Goal: Check status: Check status

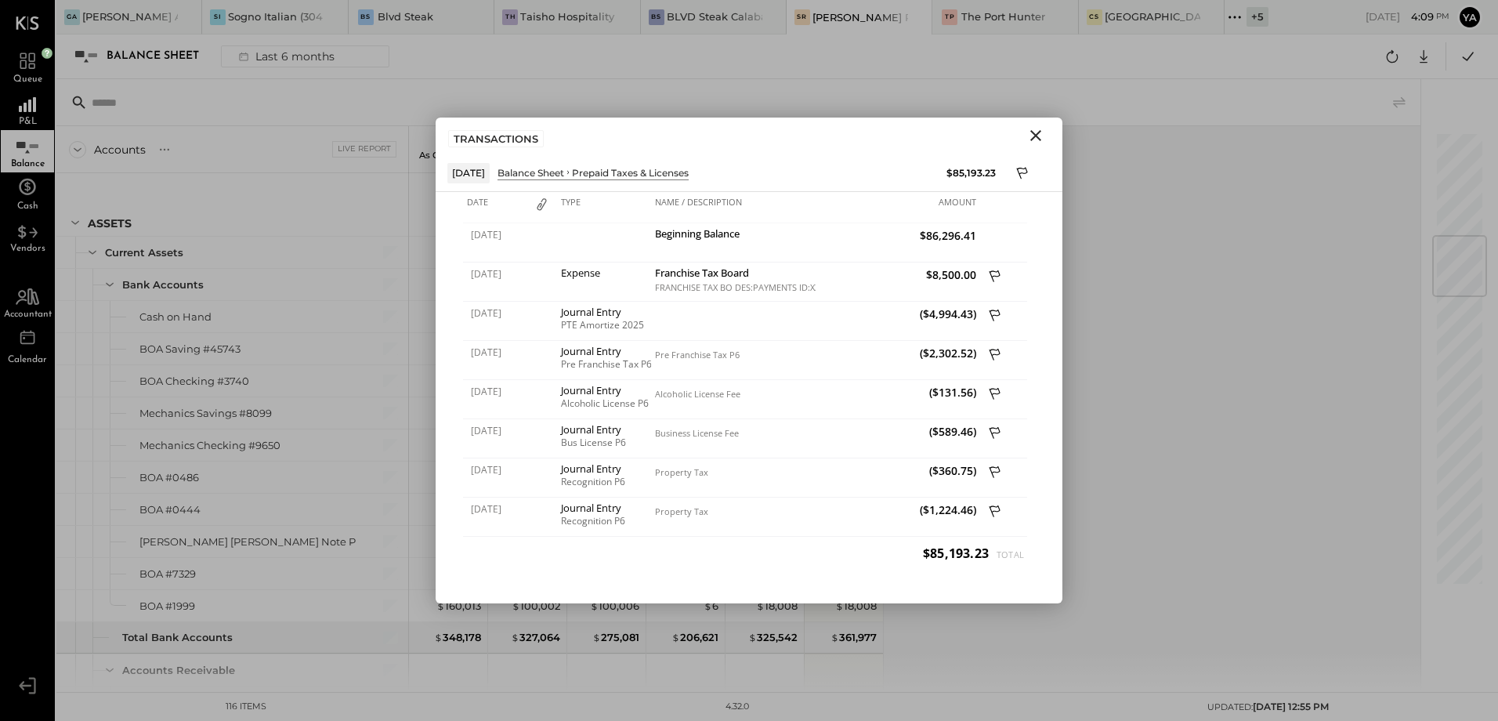
scroll to position [862, 0]
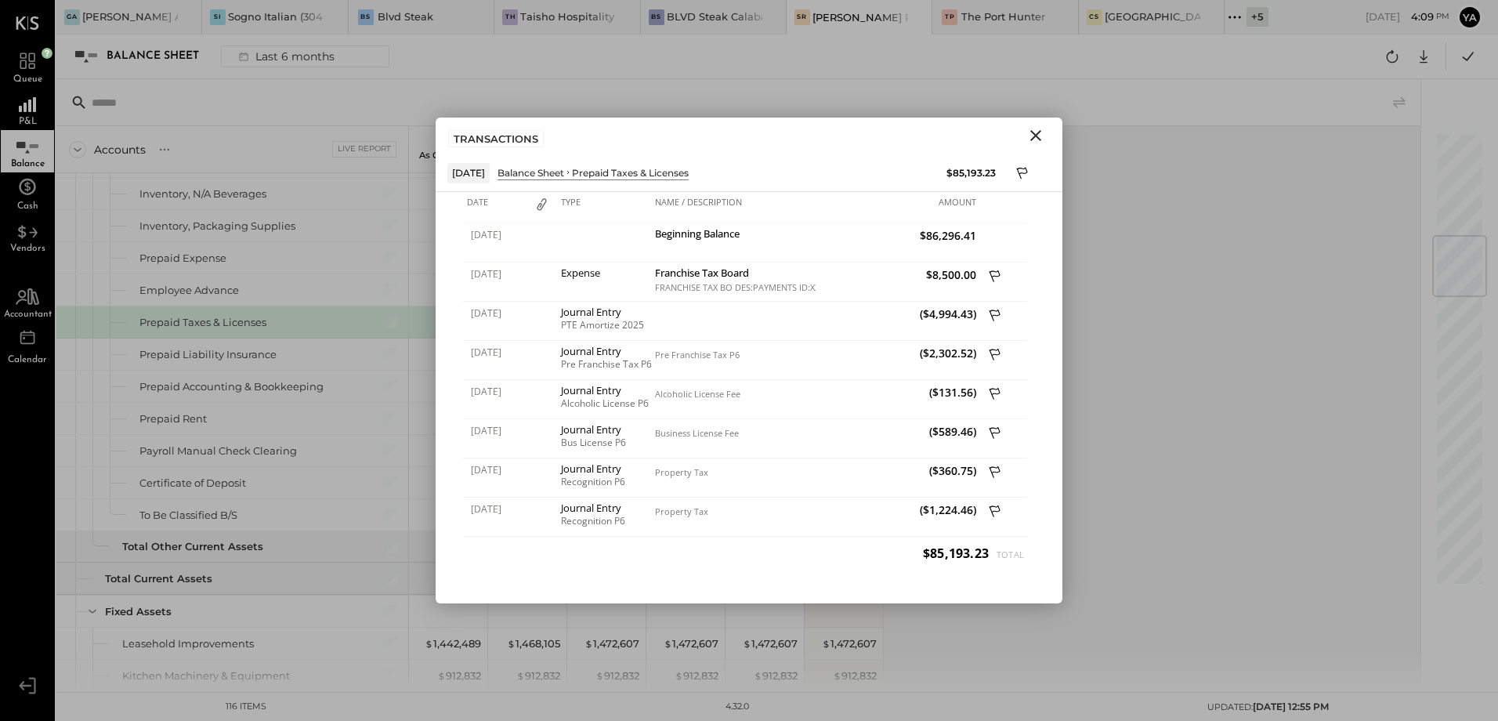
click at [1033, 132] on icon "Close" at bounding box center [1035, 135] width 11 height 11
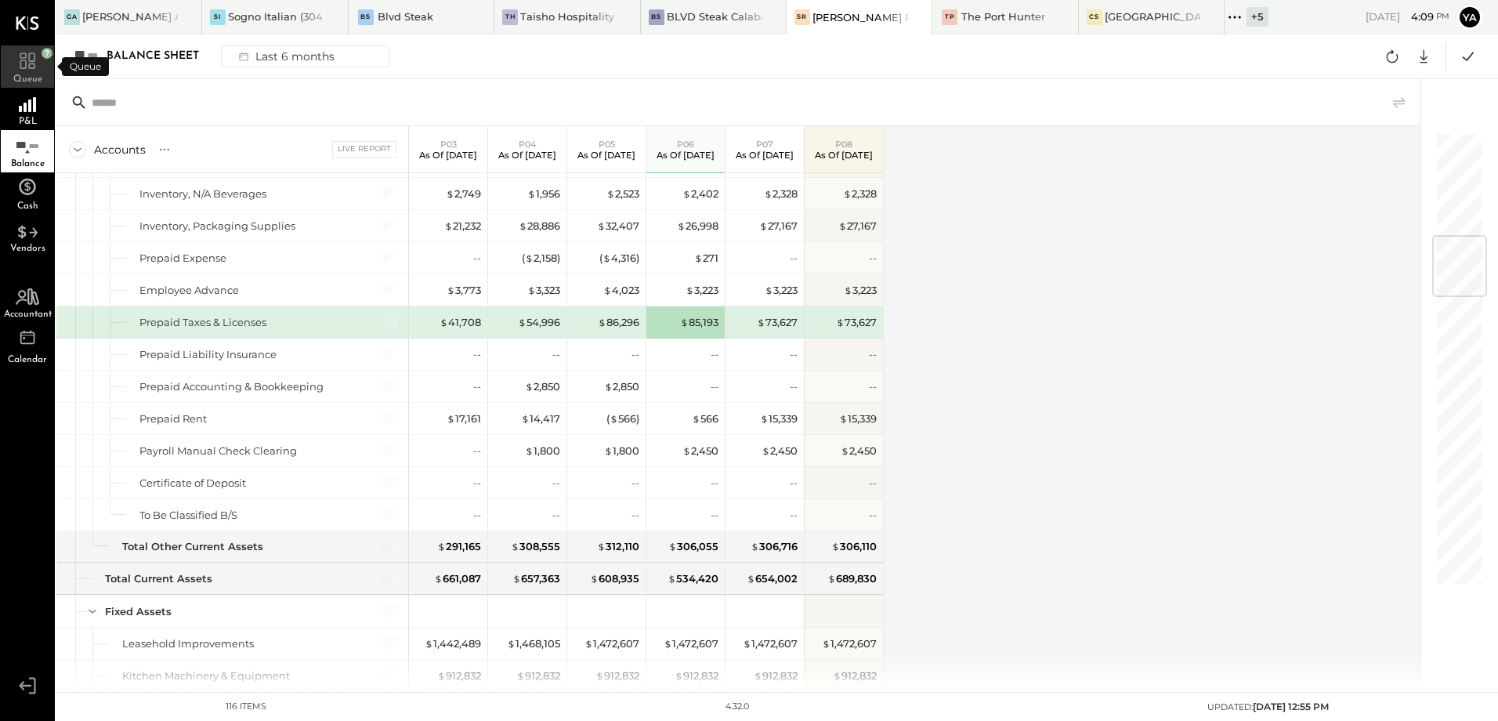
click at [22, 53] on icon at bounding box center [27, 60] width 15 height 16
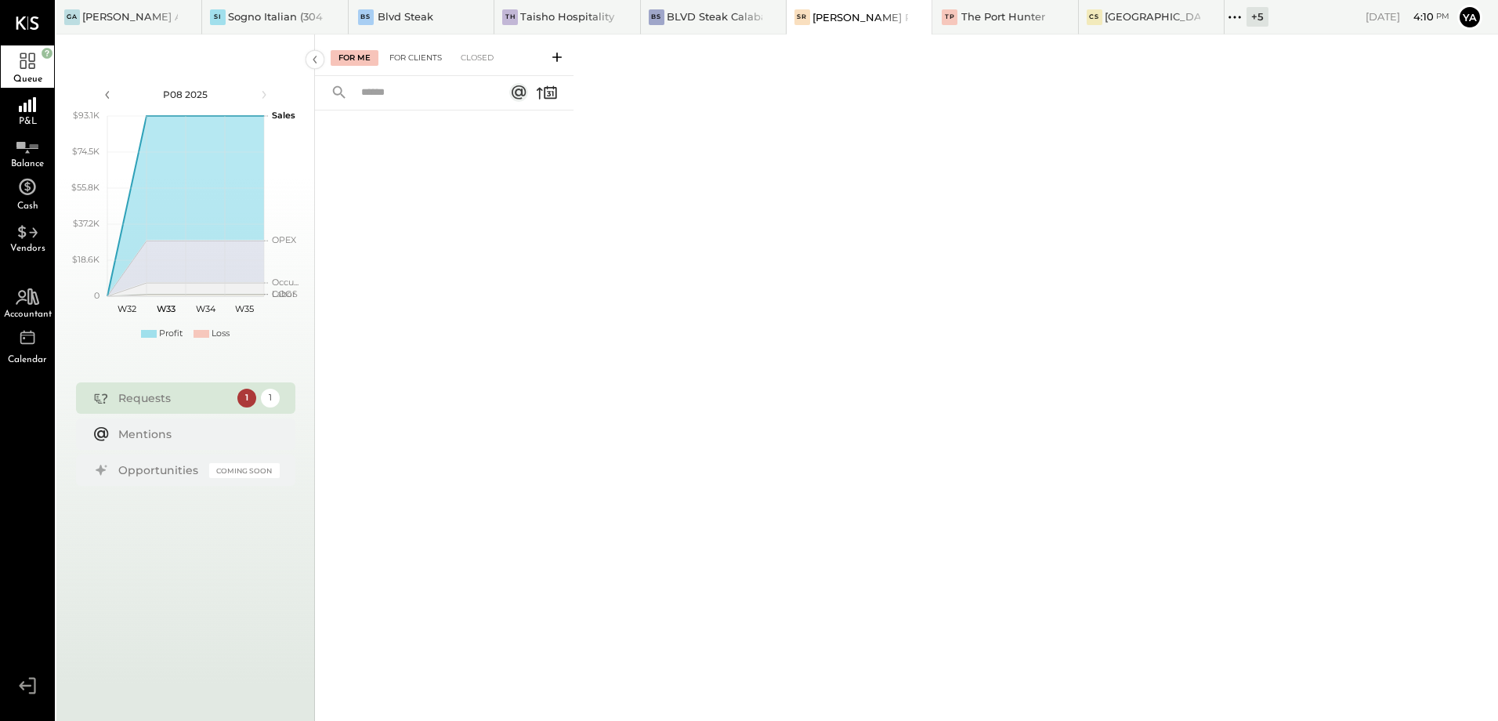
click at [403, 56] on div "For Clients" at bounding box center [416, 58] width 68 height 16
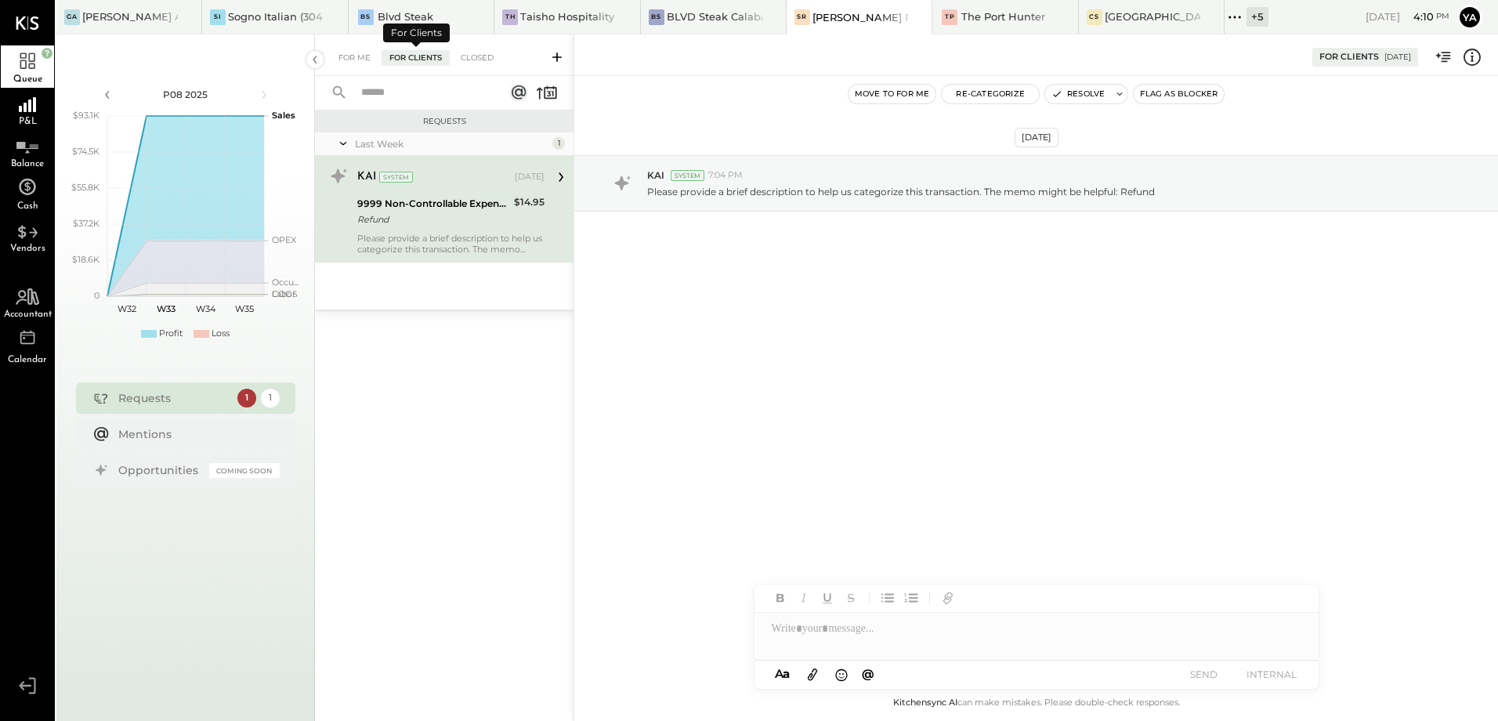
click at [403, 56] on div "For Clients" at bounding box center [416, 58] width 68 height 16
click at [405, 486] on div "Requests Last Week 1 KAI System [DATE] 9999 Non-Controllable Expenses:Other Inc…" at bounding box center [444, 396] width 259 height 573
click at [472, 52] on div "Closed" at bounding box center [477, 58] width 49 height 16
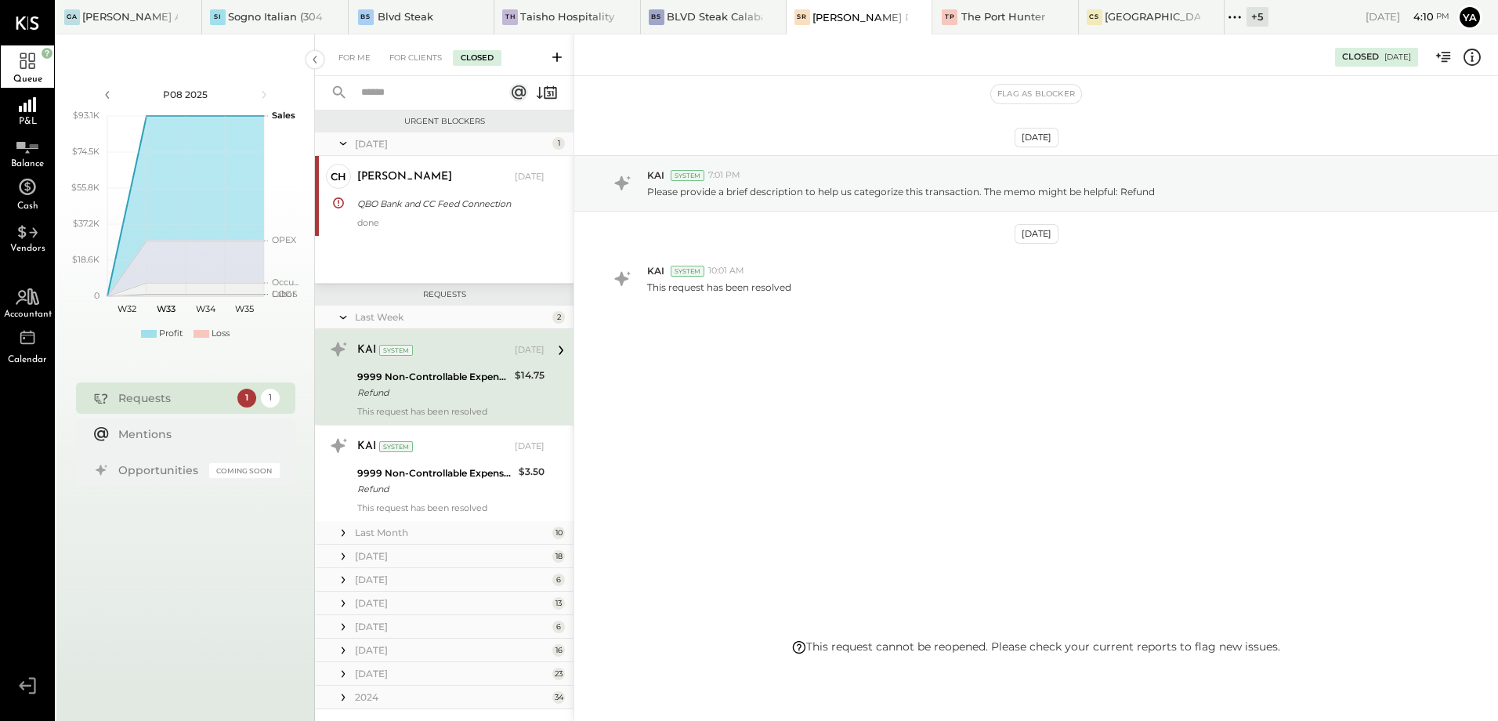
click at [436, 535] on div "Last Month" at bounding box center [452, 532] width 194 height 13
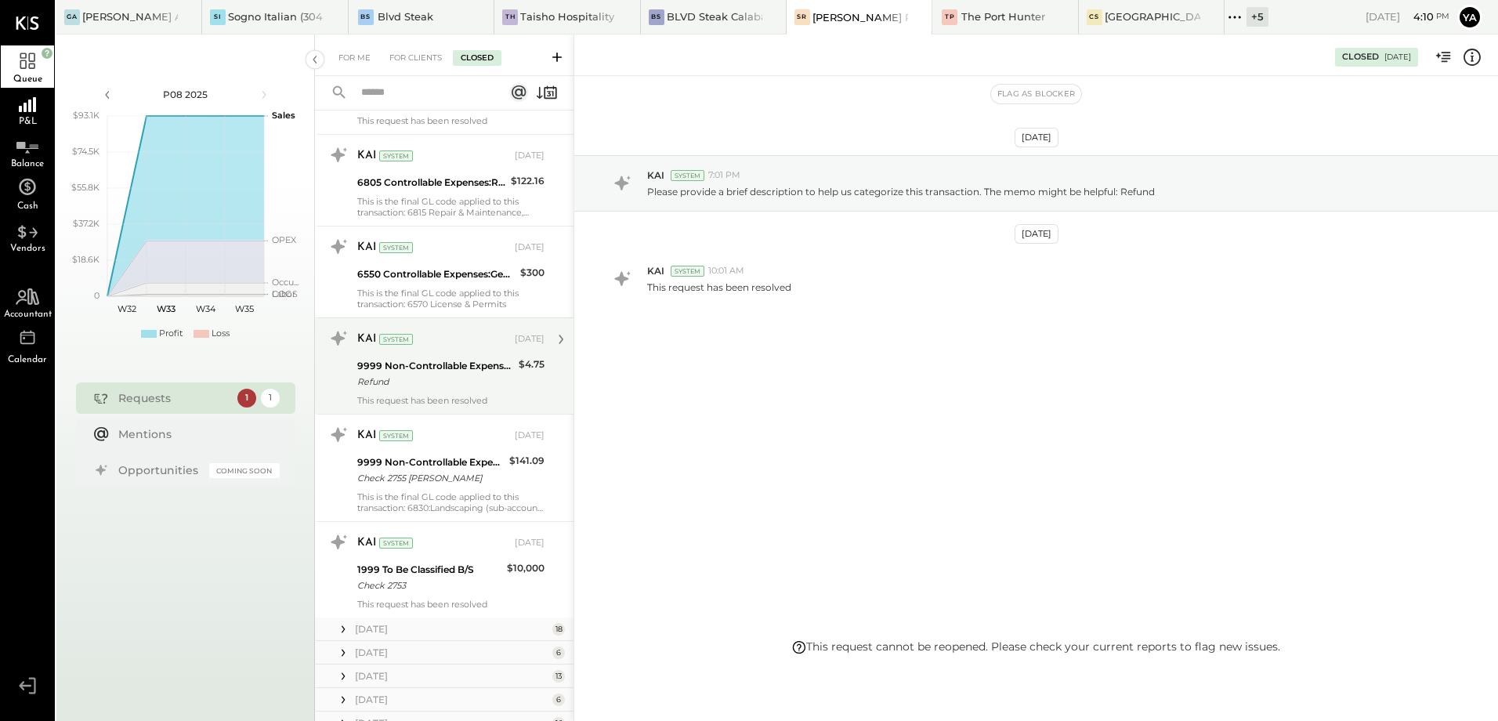
scroll to position [862, 0]
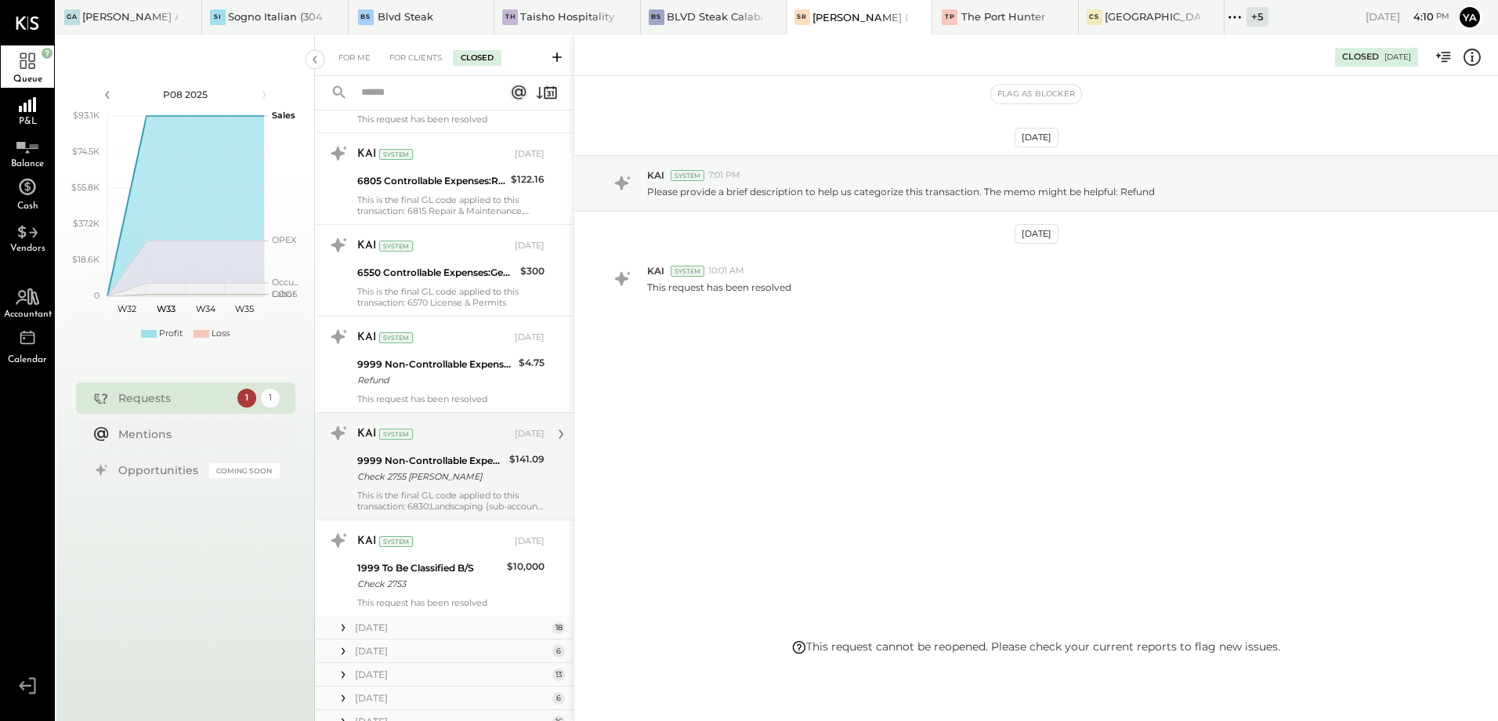
click at [466, 505] on div "This is the final GL code applied to this transaction: 6830:Landscaping (sub-ac…" at bounding box center [450, 501] width 187 height 22
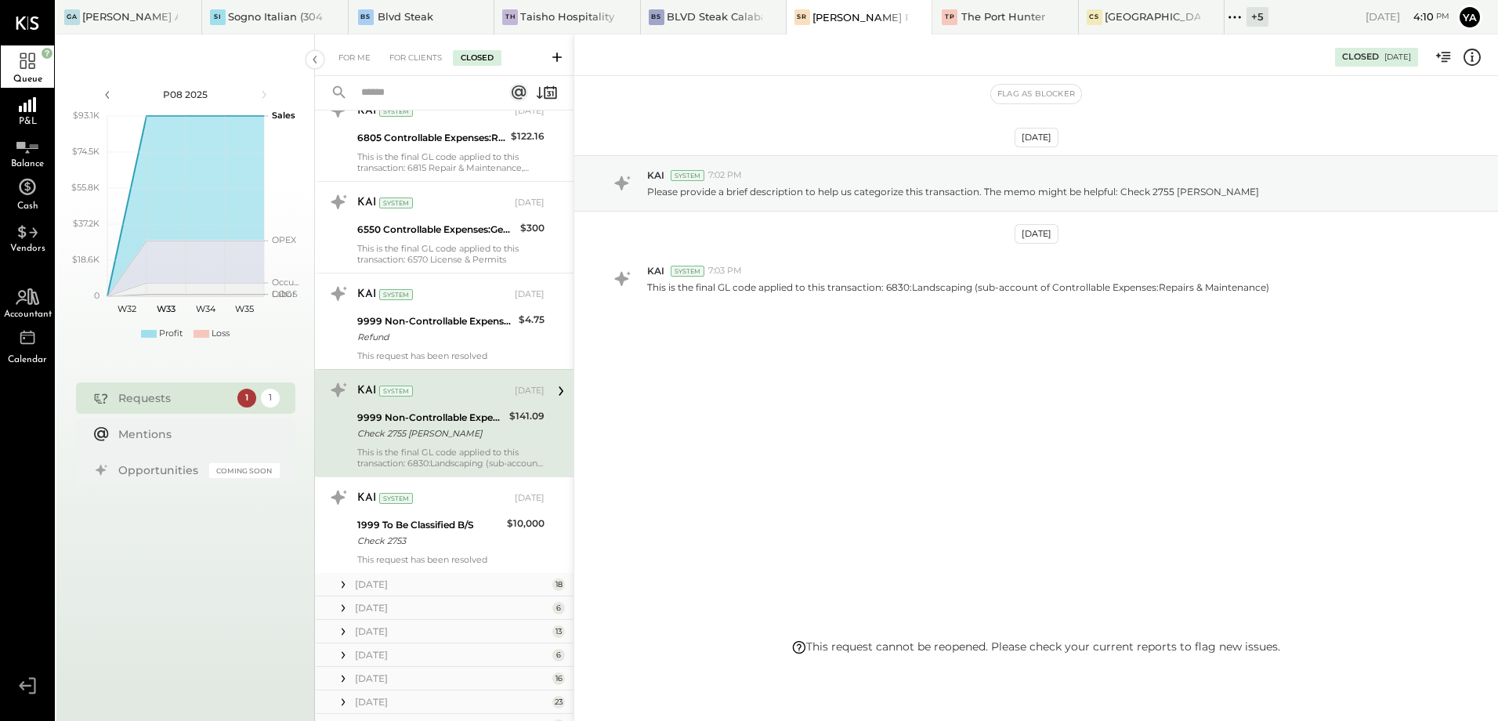
scroll to position [940, 0]
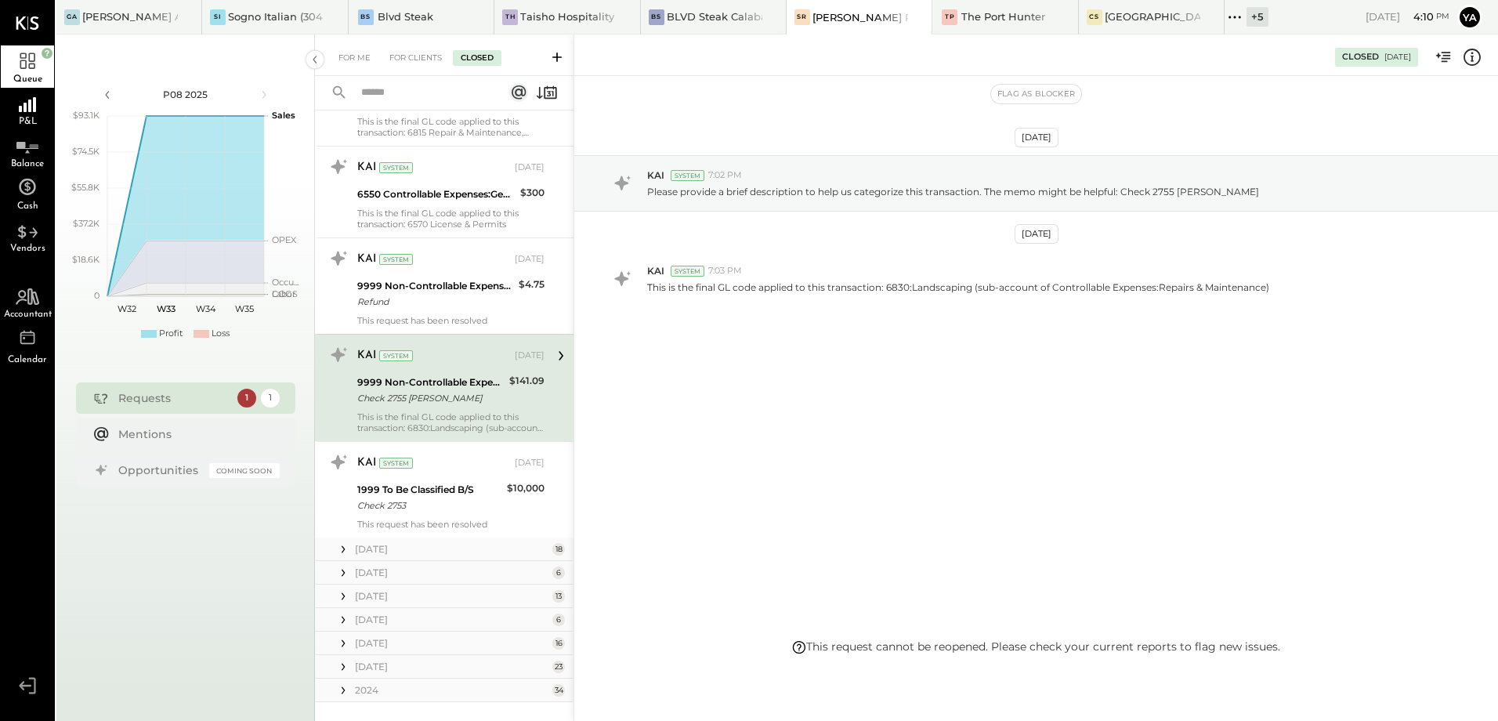
click at [441, 550] on div "[DATE]" at bounding box center [452, 548] width 194 height 13
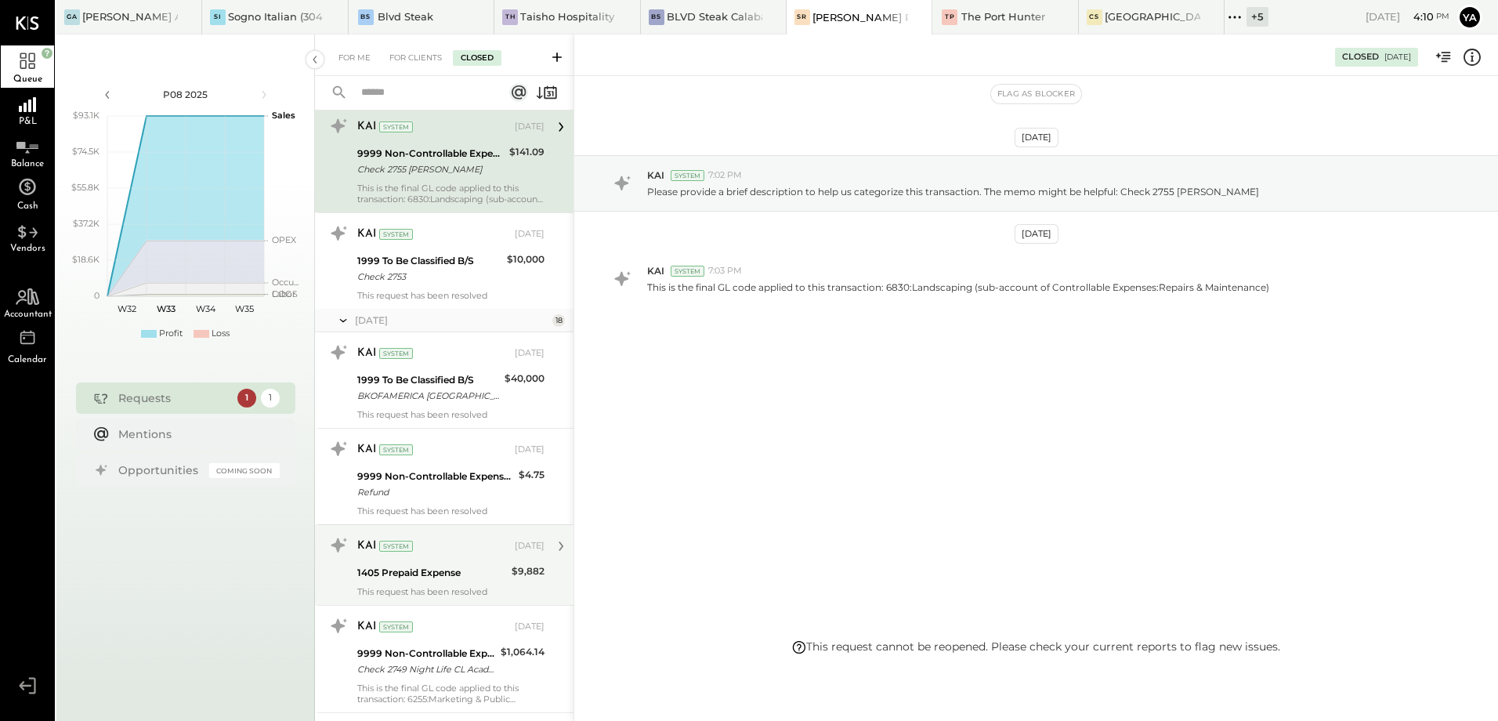
scroll to position [1332, 0]
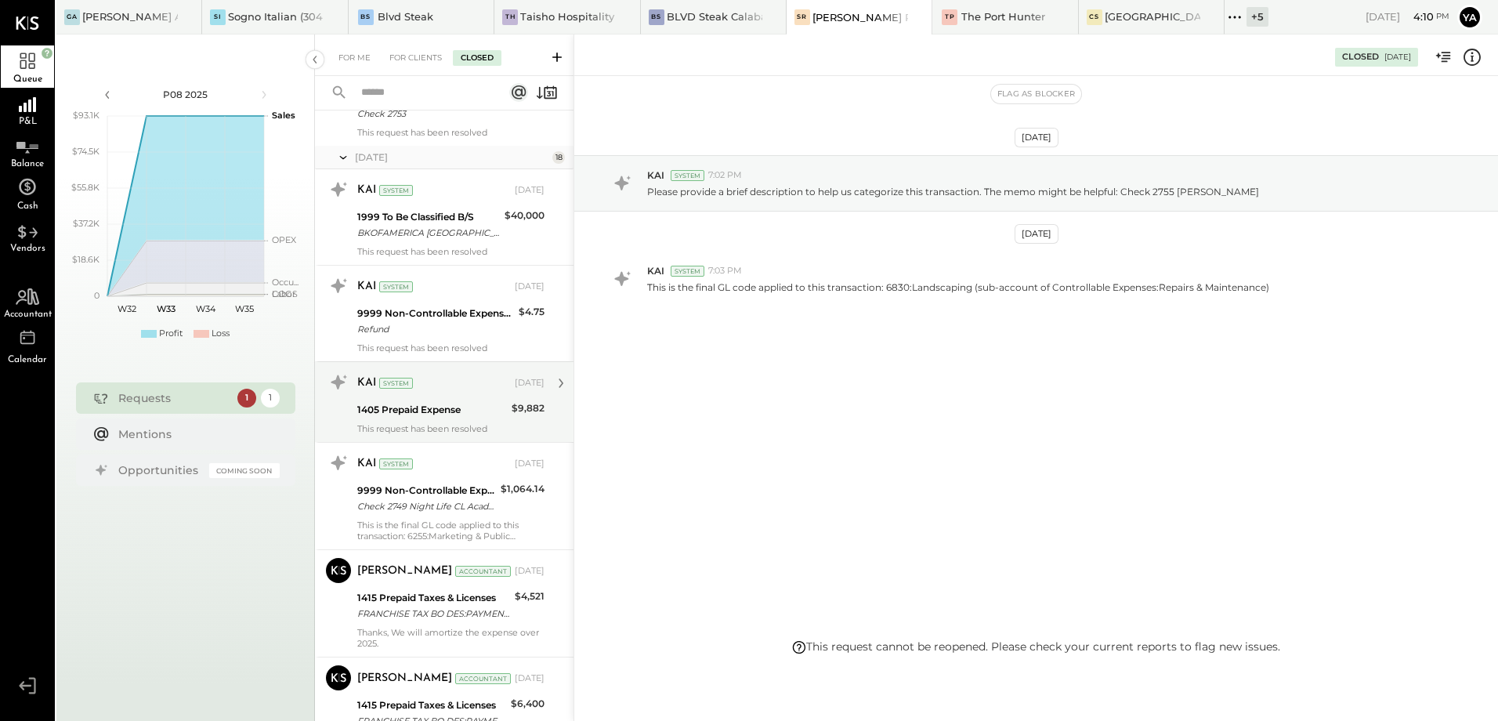
click at [447, 439] on div "KAI System [DATE] 1405 Prepaid Expense $9,882 This request has been resolved" at bounding box center [444, 401] width 259 height 81
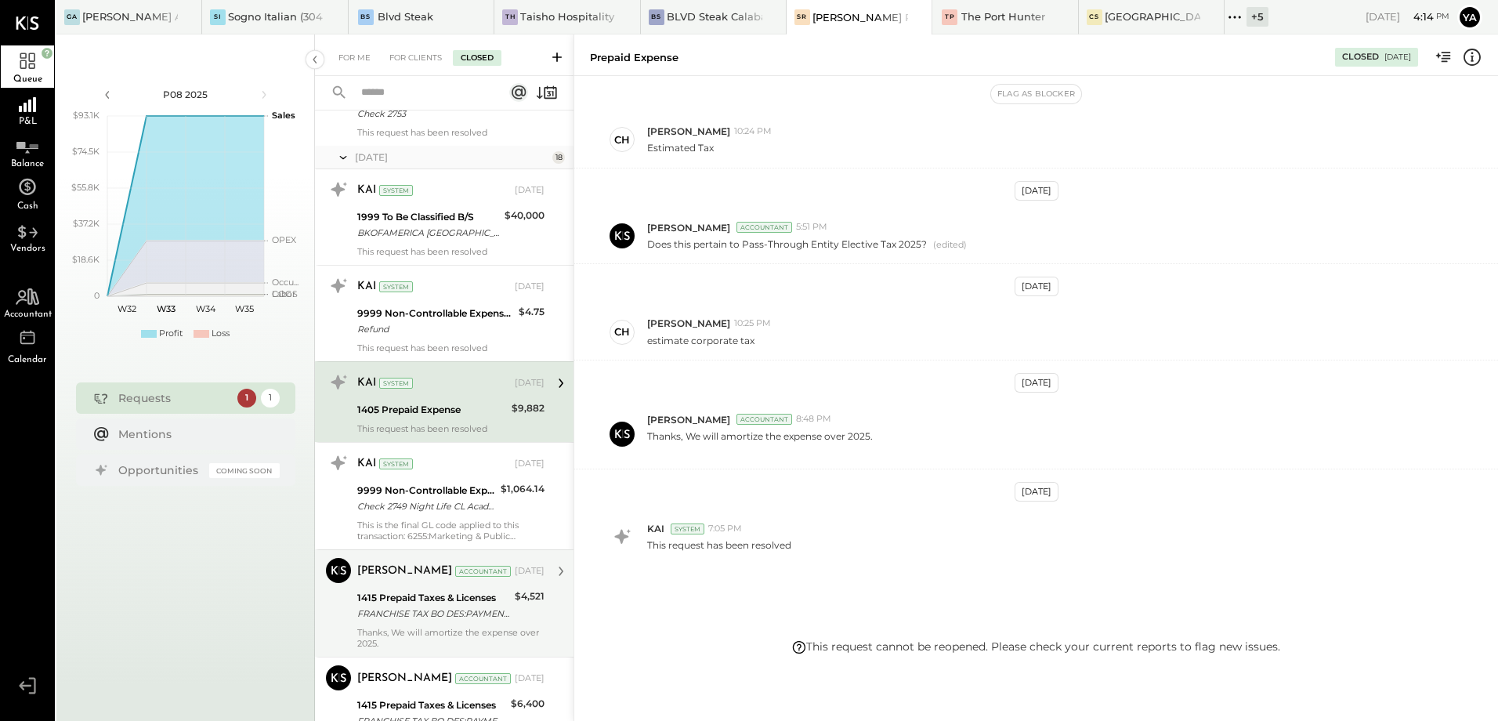
click at [426, 593] on div "1415 Prepaid Taxes & Licenses" at bounding box center [433, 598] width 153 height 16
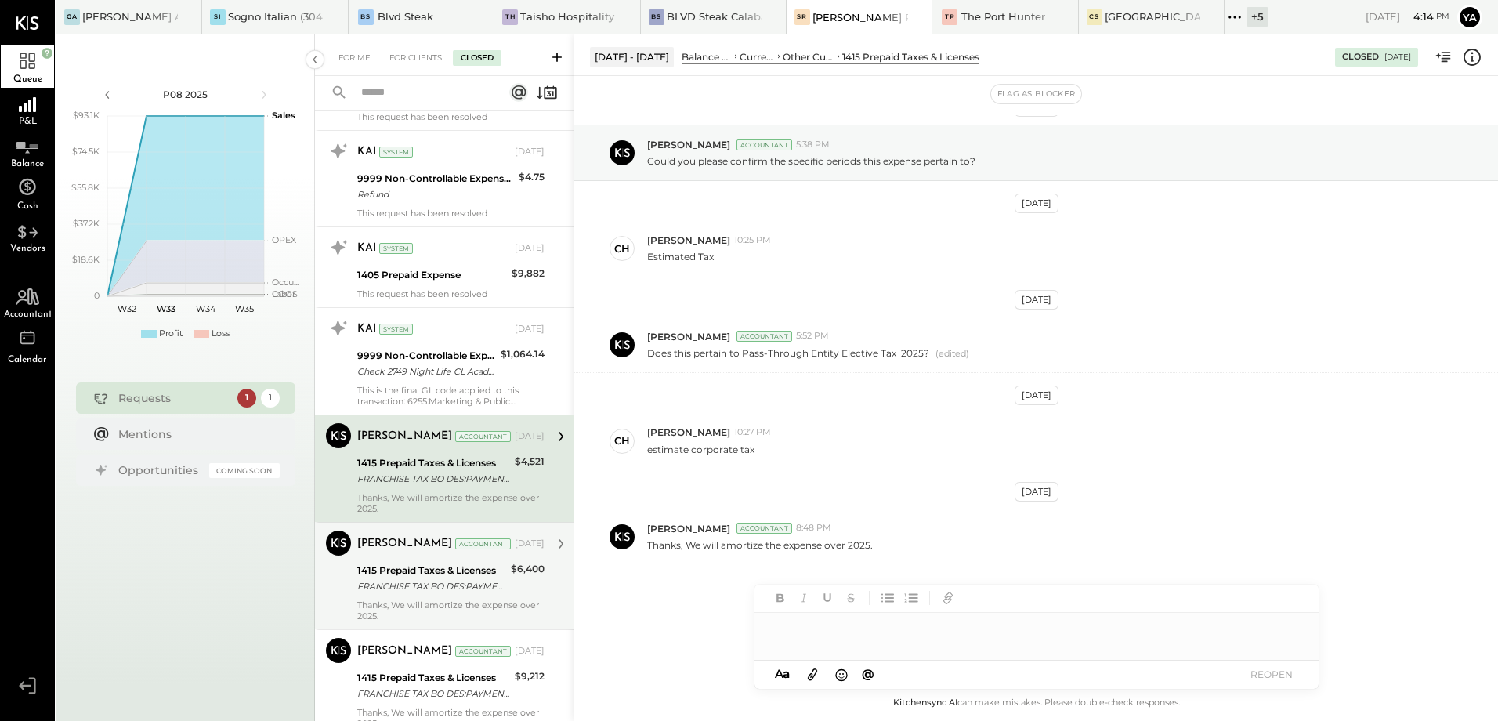
scroll to position [1488, 0]
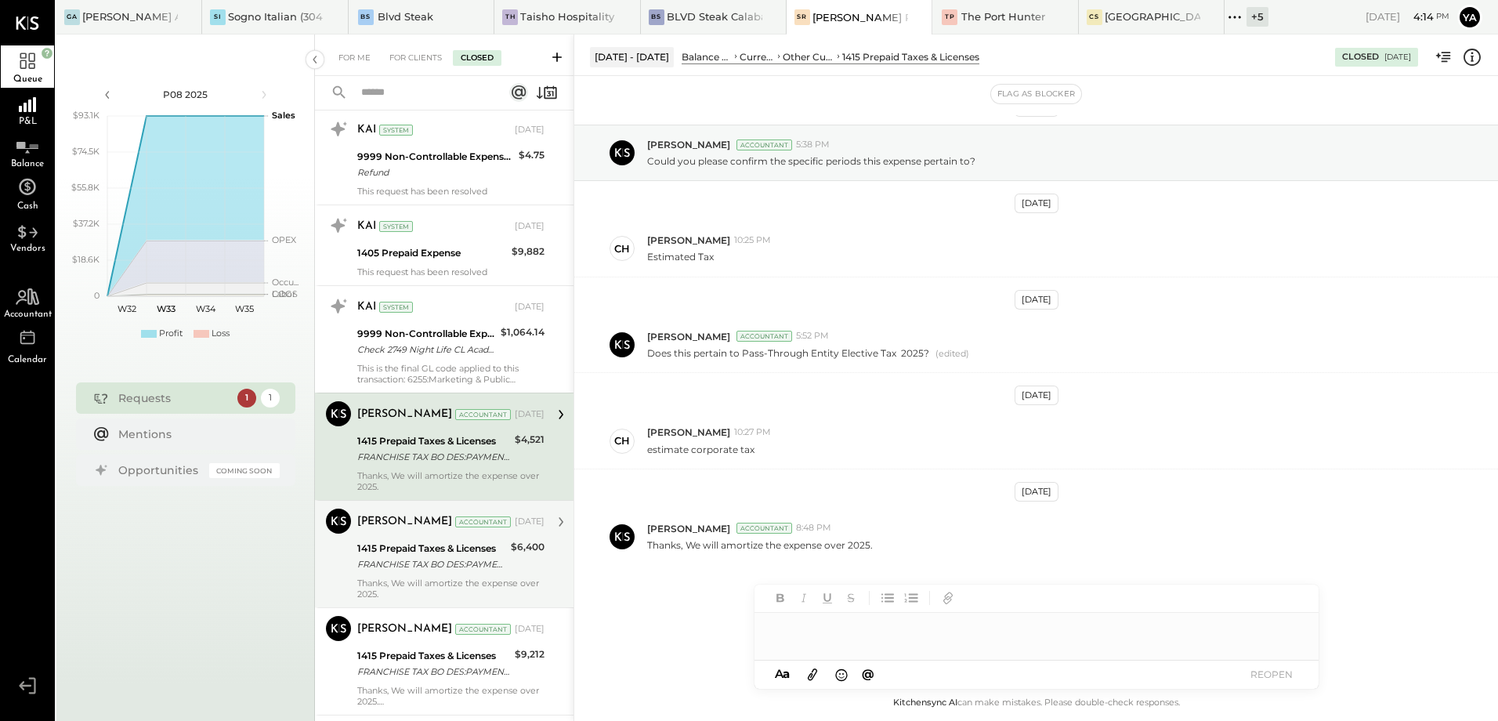
click at [454, 555] on div "1415 Prepaid Taxes & Licenses" at bounding box center [431, 549] width 149 height 16
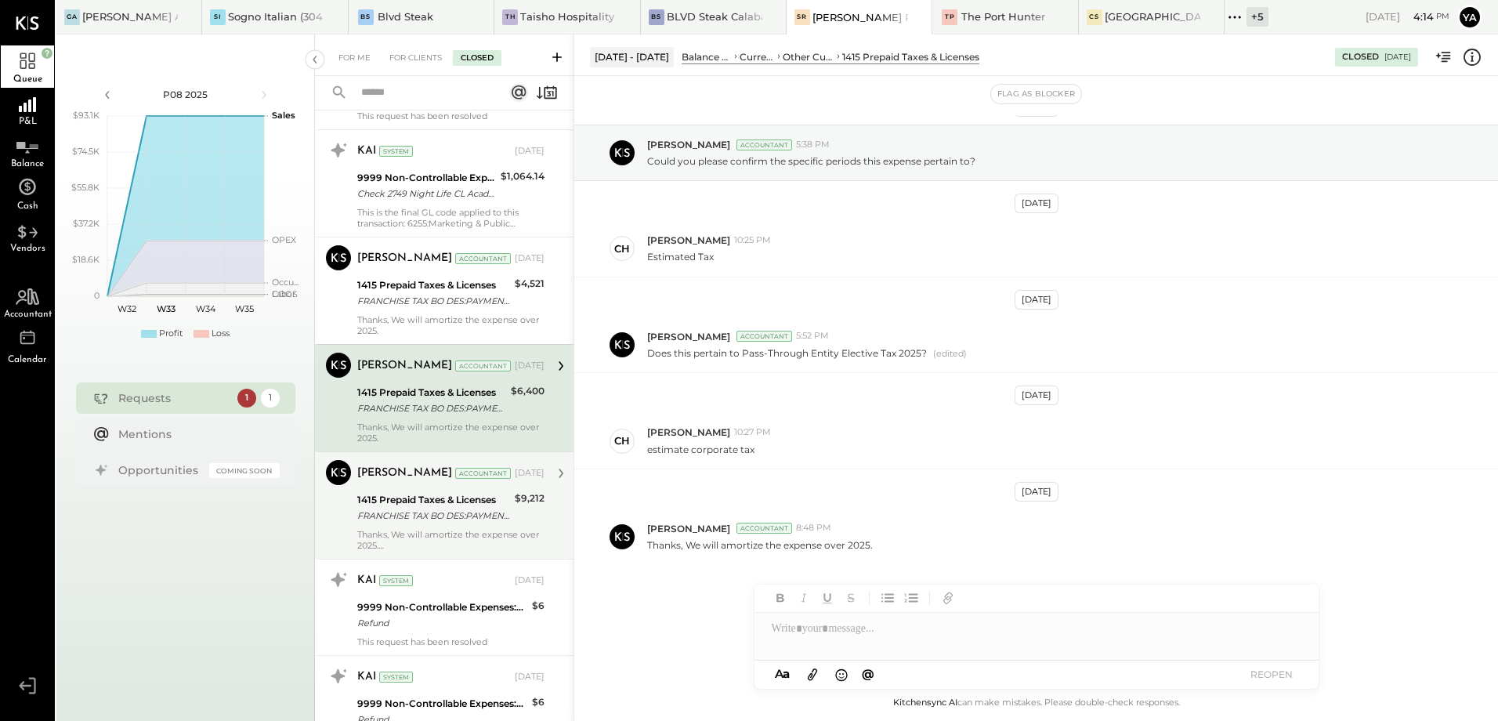
scroll to position [1645, 0]
click at [453, 517] on div "FRANCHISE TAX BO DES:PAYMENTS ID FRANCHISE TAX BO DES:PAYMENTS ID:116108432 PM …" at bounding box center [433, 515] width 153 height 16
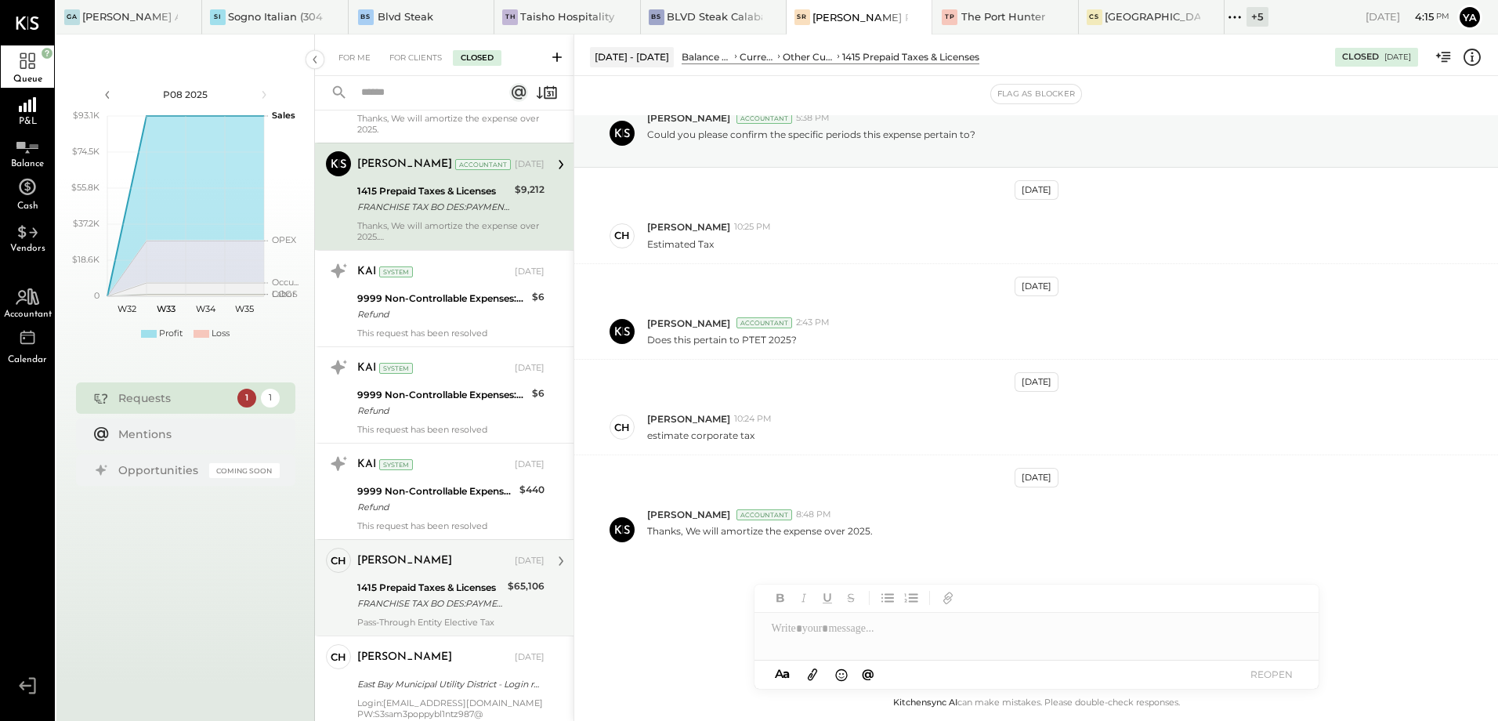
scroll to position [1959, 0]
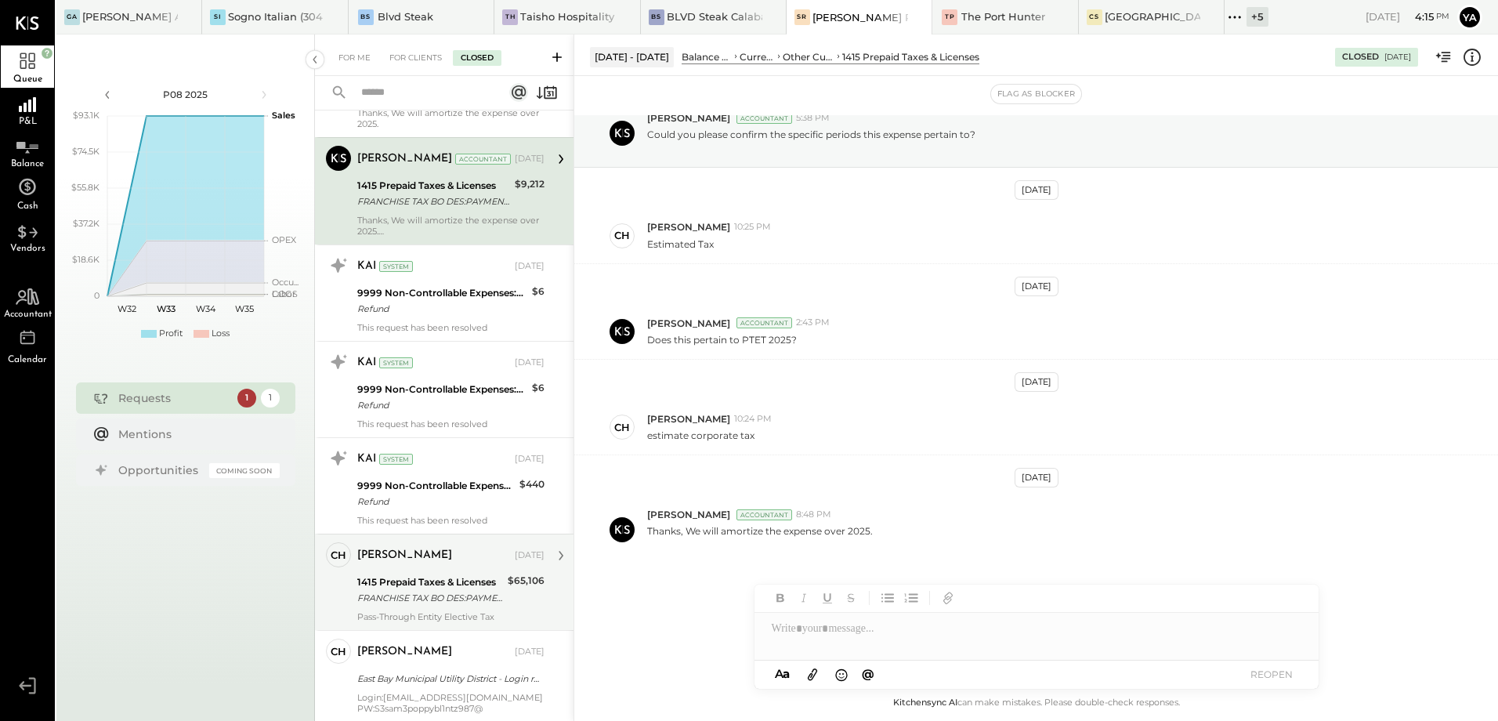
click at [392, 609] on div "[PERSON_NAME] [DATE] 1415 Prepaid Taxes & Licenses FRANCHISE TAX BO DES:PAYMENT…" at bounding box center [450, 582] width 187 height 80
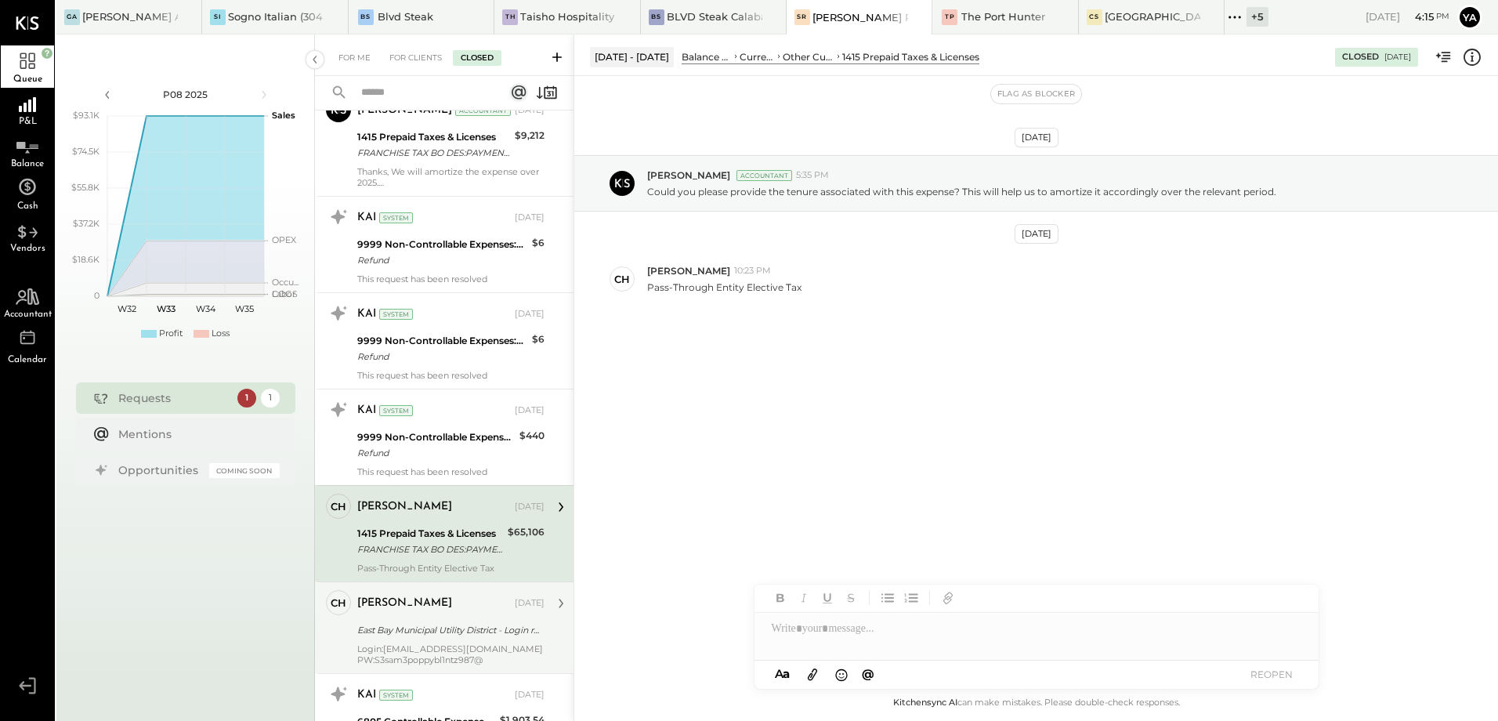
scroll to position [2194, 0]
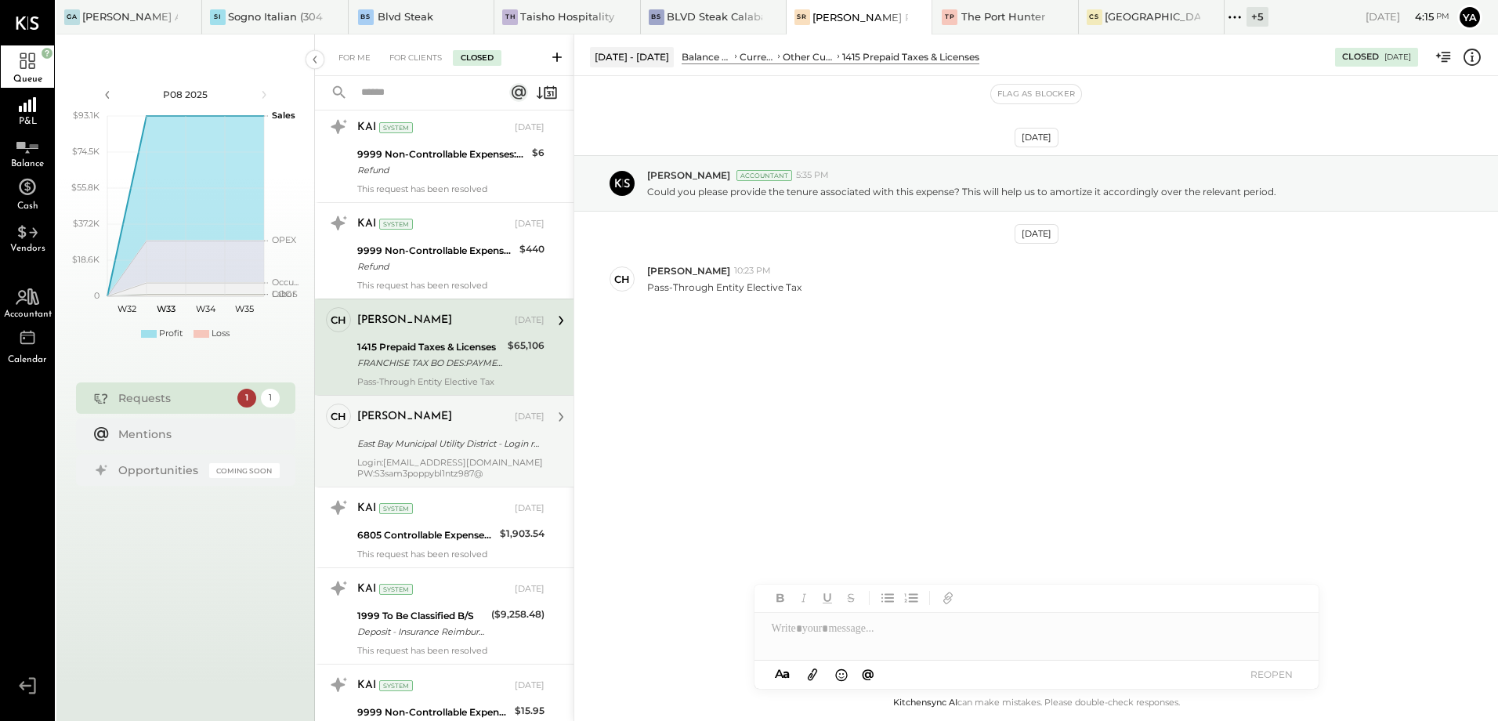
click at [455, 629] on div "Deposit - Insurance Reimbursement" at bounding box center [421, 632] width 129 height 16
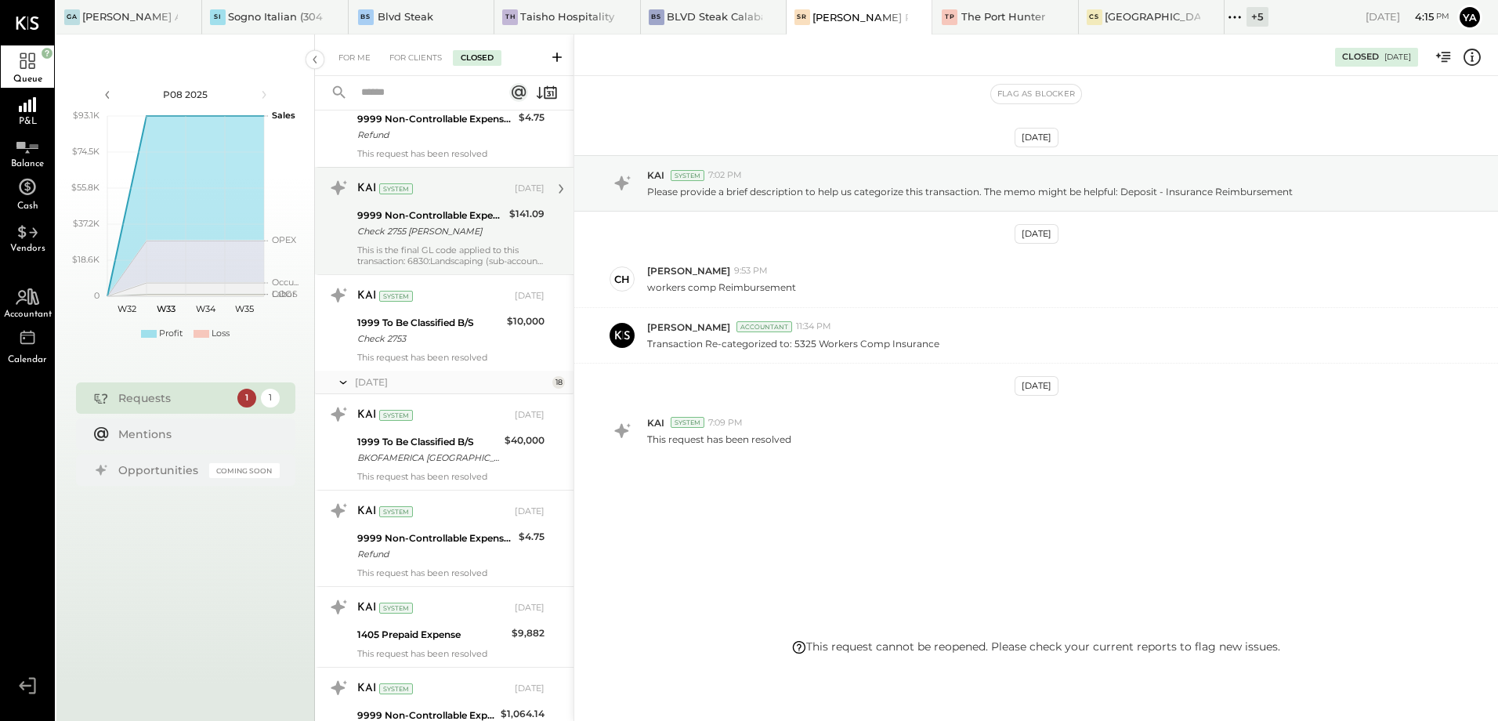
scroll to position [1097, 0]
